Goal: Task Accomplishment & Management: Manage account settings

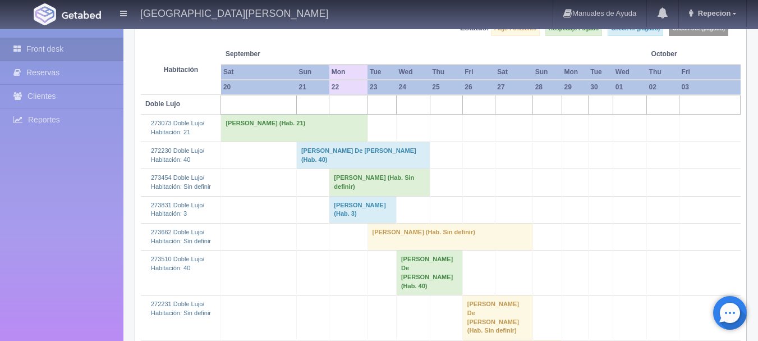
scroll to position [112, 0]
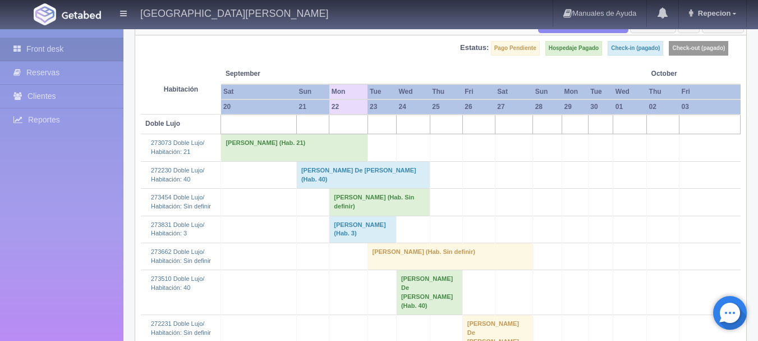
click at [356, 212] on td "Refugio Fernandez (Hab. Sin definir)" at bounding box center [379, 202] width 100 height 27
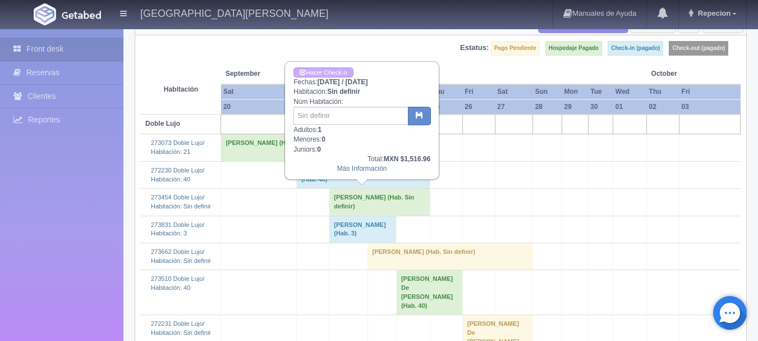
click at [354, 207] on td "Refugio Fernandez (Hab. Sin definir)" at bounding box center [379, 202] width 100 height 27
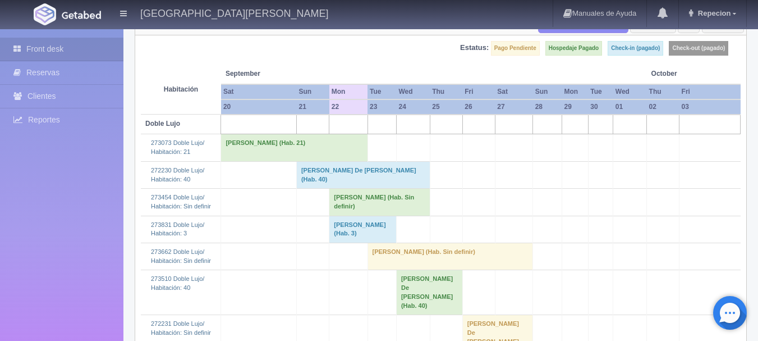
click at [361, 205] on td "Refugio Fernandez (Hab. Sin definir)" at bounding box center [379, 202] width 100 height 27
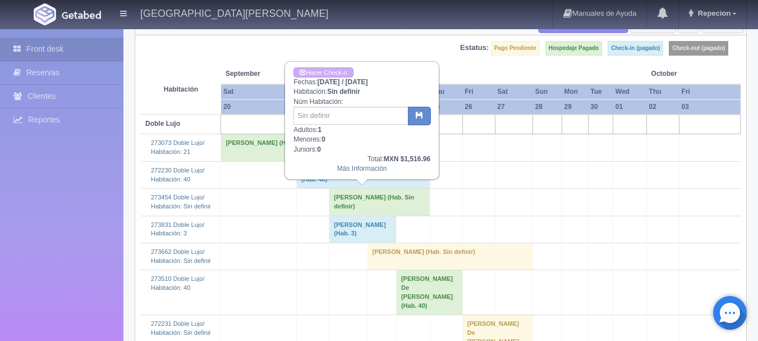
click at [361, 205] on td "Refugio Fernandez (Hab. Sin definir)" at bounding box center [379, 202] width 100 height 27
click at [361, 205] on td "[PERSON_NAME] (Hab. Sin definir)" at bounding box center [379, 202] width 100 height 27
click at [341, 201] on td "[PERSON_NAME] (Hab. Sin definir)" at bounding box center [379, 202] width 100 height 27
click at [397, 205] on td "[PERSON_NAME] (Hab. Sin definir)" at bounding box center [379, 202] width 100 height 27
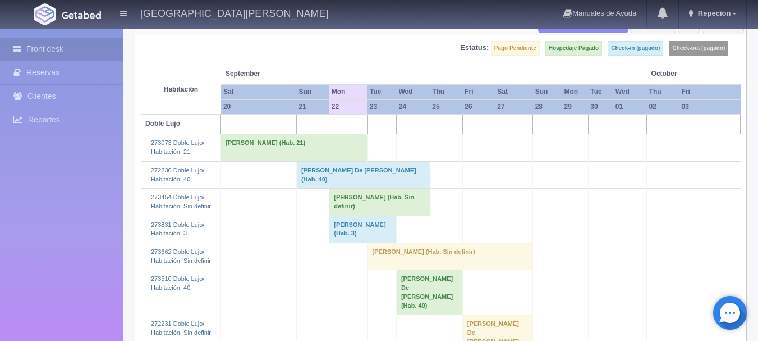
click at [394, 204] on td "[PERSON_NAME] (Hab. Sin definir)" at bounding box center [379, 202] width 100 height 27
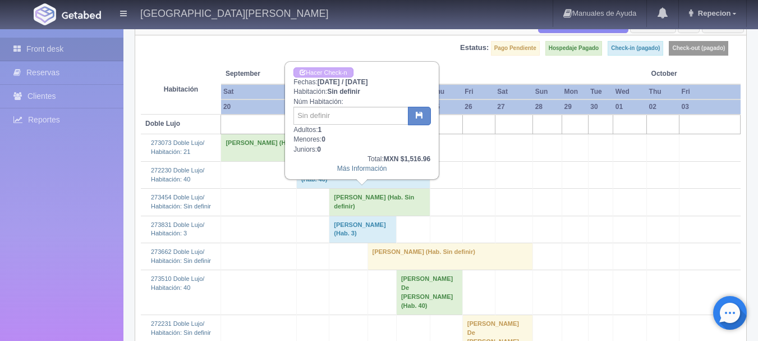
click at [393, 204] on td "[PERSON_NAME] (Hab. Sin definir)" at bounding box center [379, 202] width 100 height 27
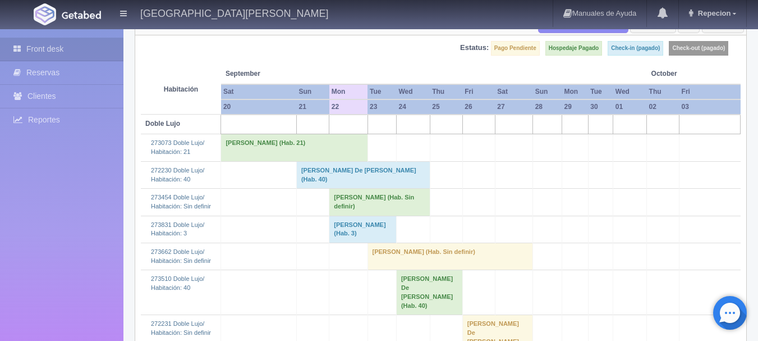
click at [355, 206] on td "[PERSON_NAME] (Hab. Sin definir)" at bounding box center [379, 202] width 100 height 27
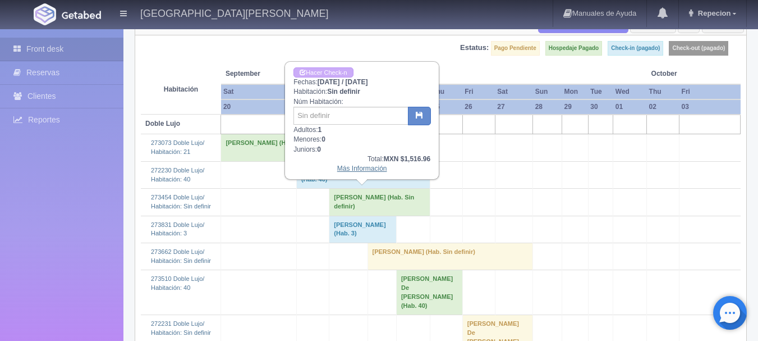
click at [356, 170] on link "Más Información" at bounding box center [362, 168] width 50 height 8
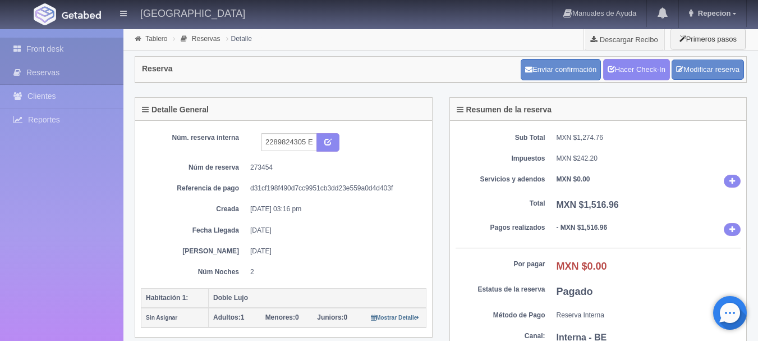
click at [48, 49] on link "Front desk" at bounding box center [61, 49] width 123 height 23
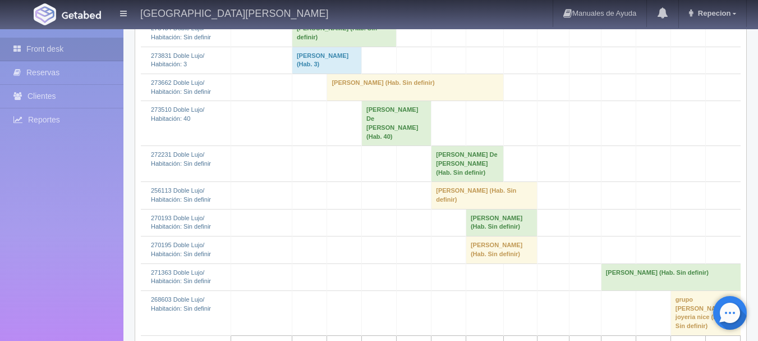
scroll to position [281, 0]
click at [471, 153] on td "[PERSON_NAME] De [PERSON_NAME] (Hab. Sin definir)" at bounding box center [467, 164] width 72 height 36
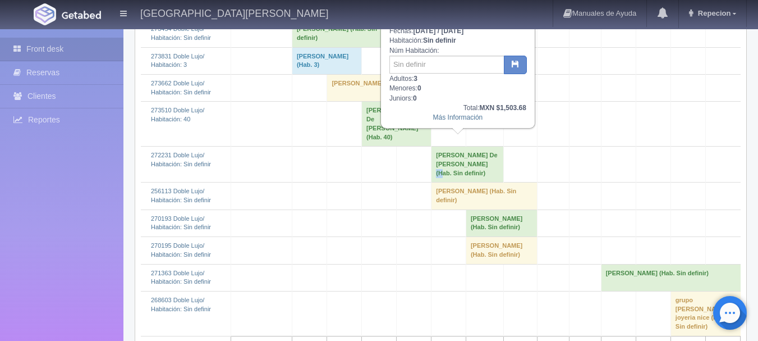
click at [471, 153] on td "[PERSON_NAME] De [PERSON_NAME] (Hab. Sin definir)" at bounding box center [467, 164] width 72 height 36
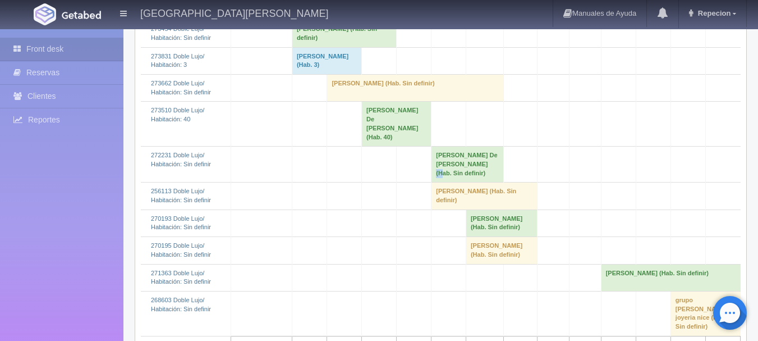
click at [482, 153] on td "[PERSON_NAME] De [PERSON_NAME] (Hab. Sin definir)" at bounding box center [467, 164] width 72 height 36
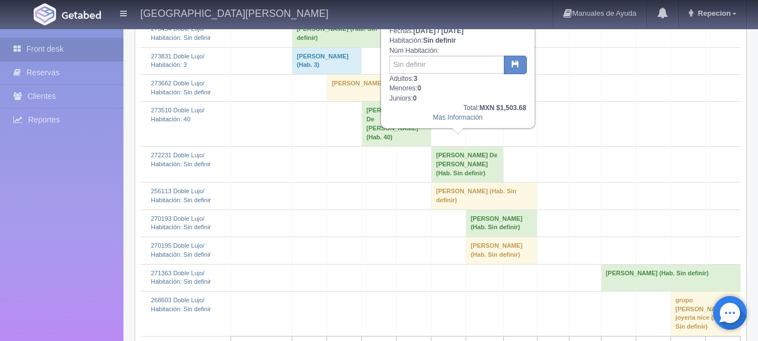
click at [482, 153] on td "[PERSON_NAME] De [PERSON_NAME] (Hab. Sin definir)" at bounding box center [467, 164] width 72 height 36
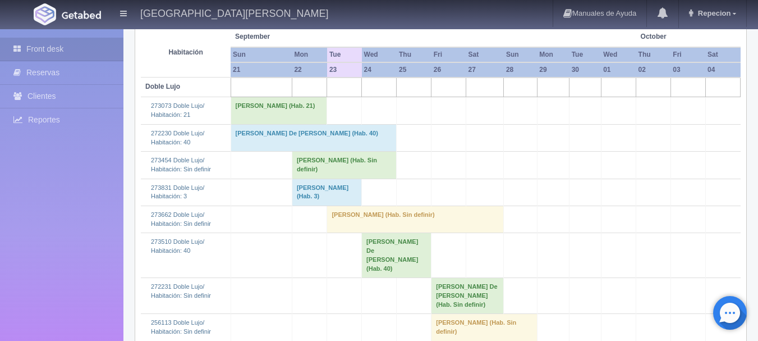
scroll to position [168, 0]
